Goal: Transaction & Acquisition: Purchase product/service

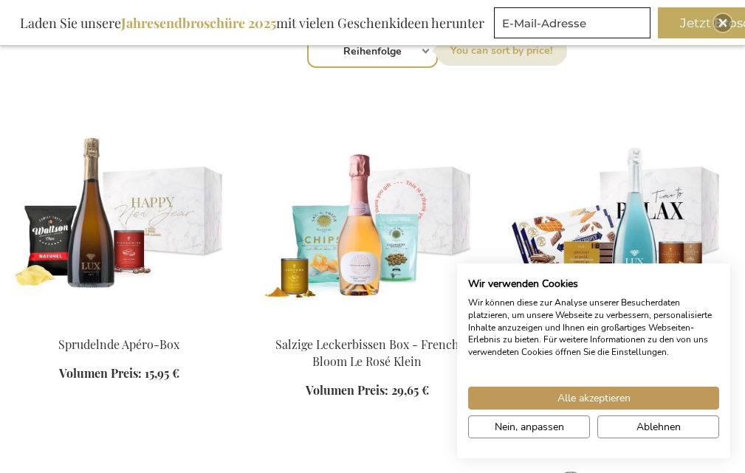
scroll to position [1460, 0]
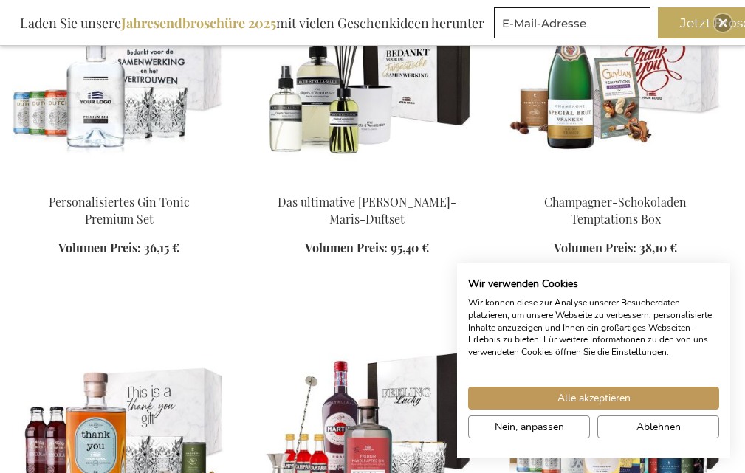
click at [133, 398] on img at bounding box center [119, 419] width 214 height 207
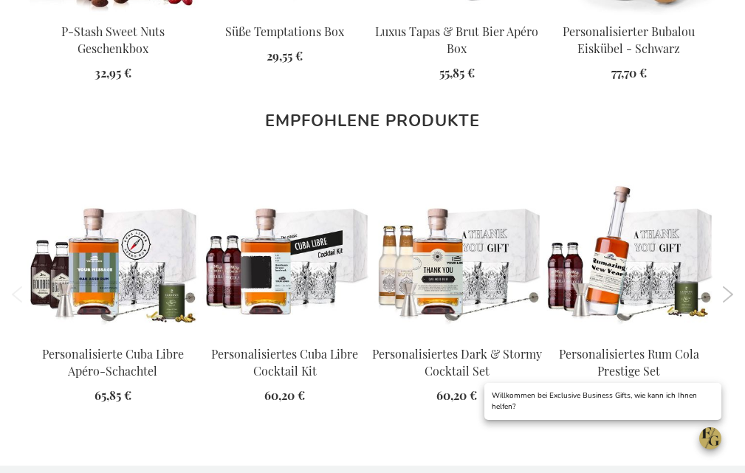
scroll to position [1562, 0]
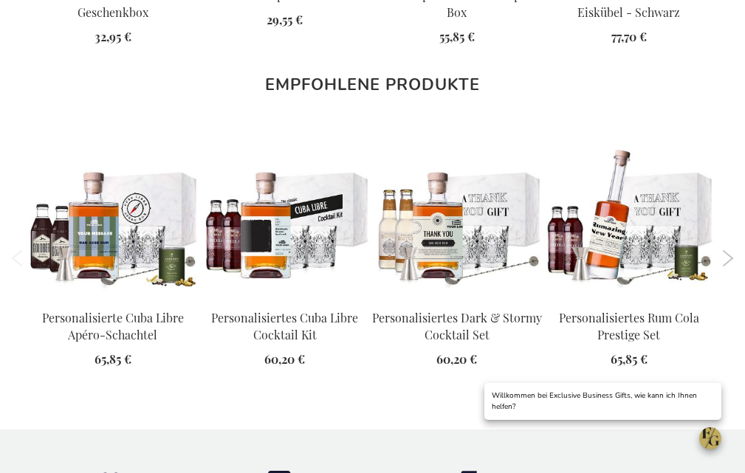
click at [446, 320] on link "Personalisiertes Dark & Stormy Cocktail Set" at bounding box center [457, 326] width 170 height 33
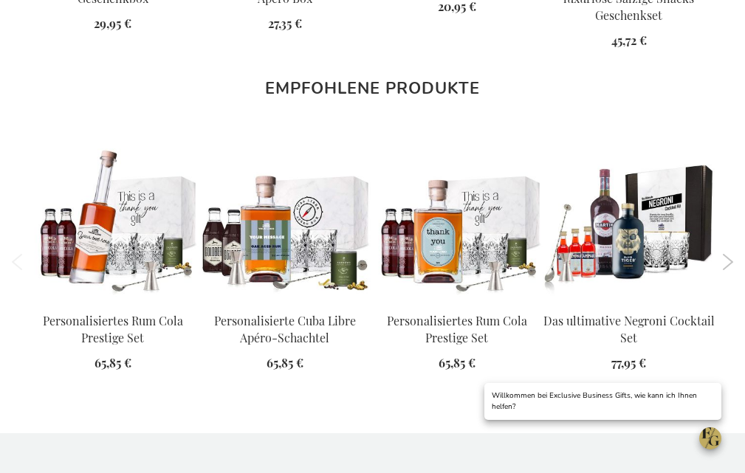
scroll to position [1750, 0]
